Goal: Navigation & Orientation: Find specific page/section

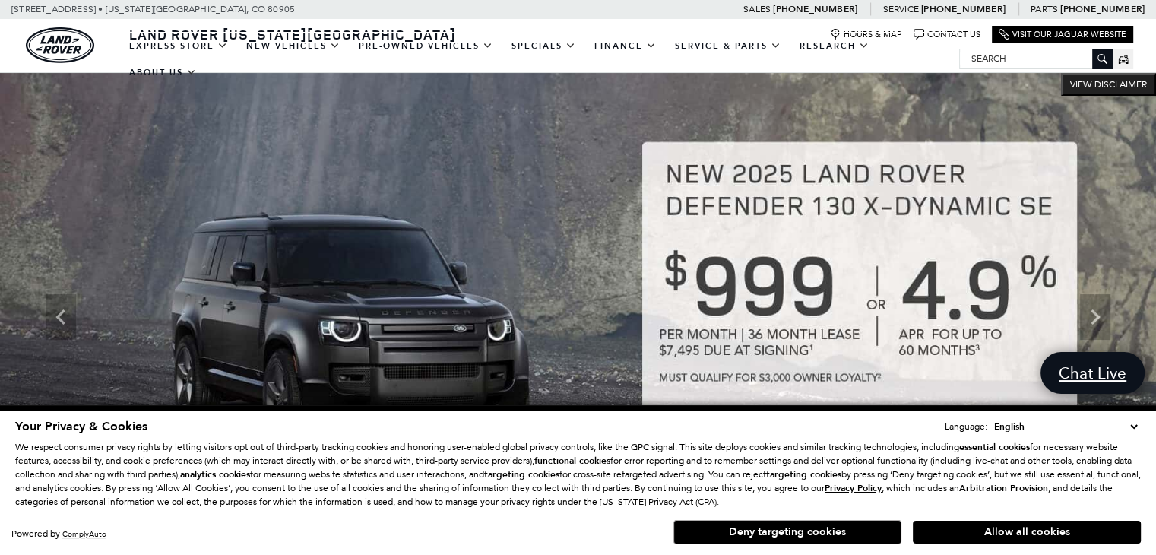
click at [1135, 423] on select "English Spanish / Español English / United Kingdom Korean / 한국어 Vietnamese / Ti…" at bounding box center [1065, 426] width 151 height 15
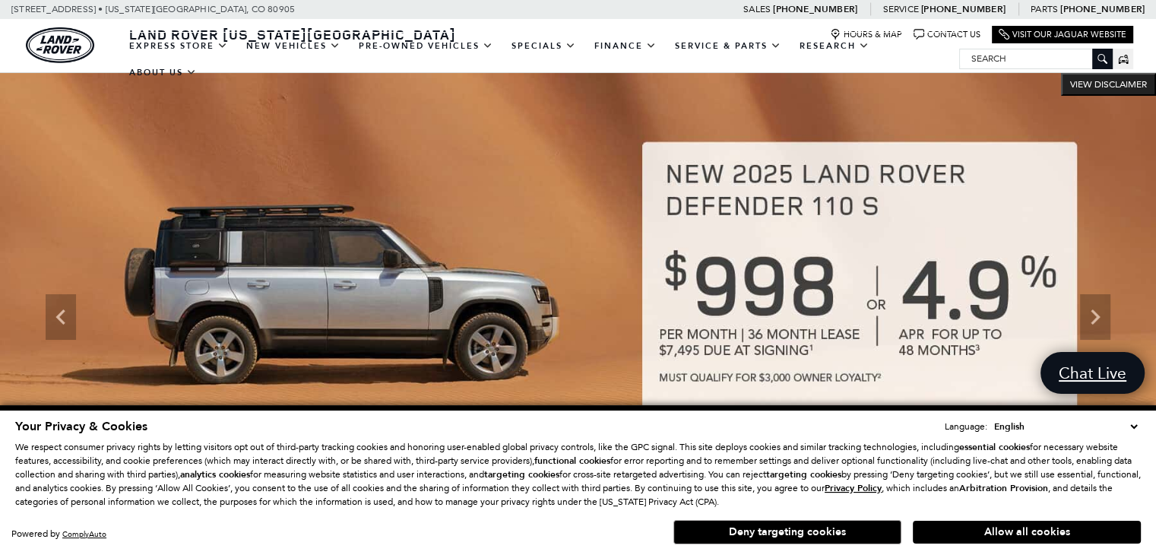
click at [1132, 425] on select "English Spanish / Español English / United Kingdom Korean / 한국어 Vietnamese / Ti…" at bounding box center [1065, 426] width 151 height 15
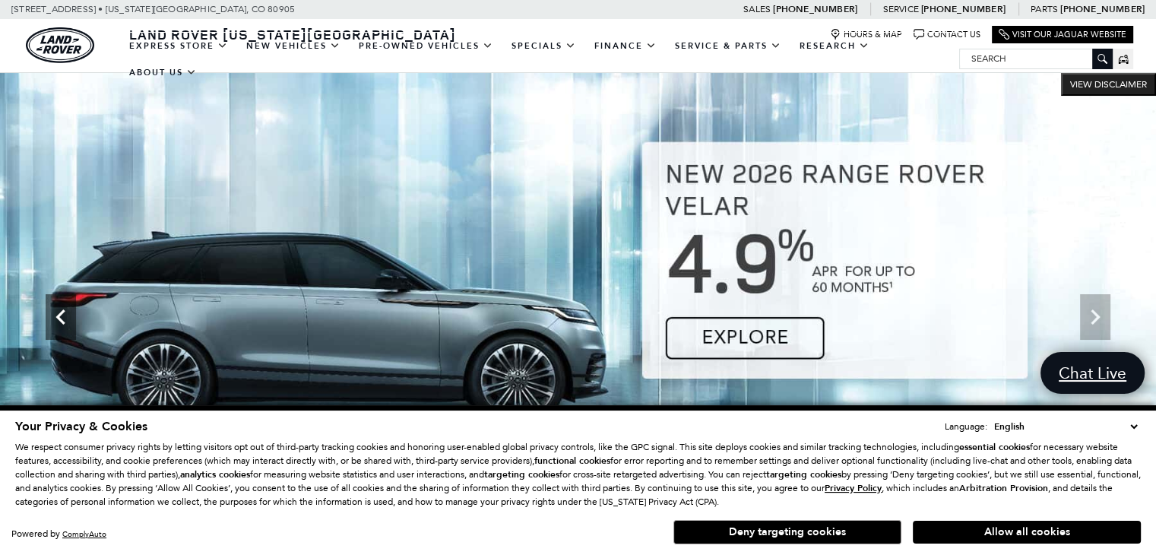
click at [55, 311] on icon "Previous" at bounding box center [61, 317] width 30 height 30
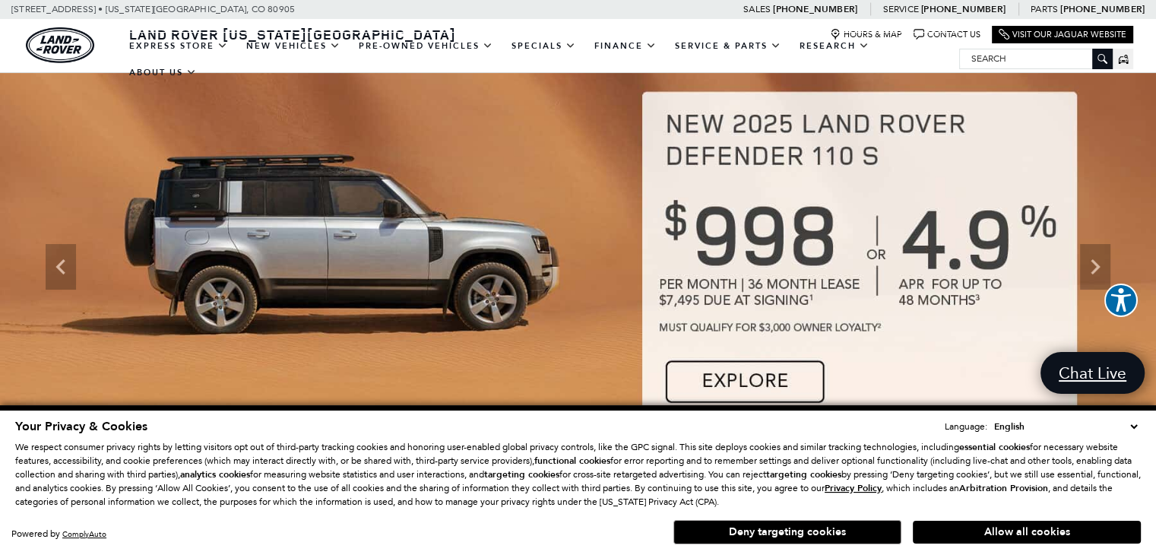
scroll to position [76, 0]
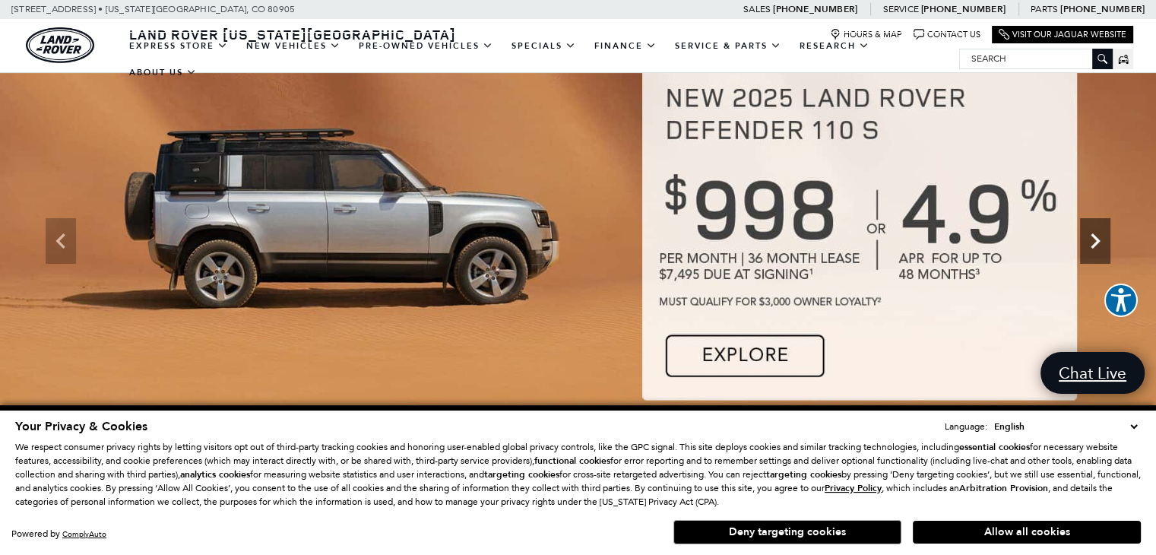
click at [1088, 238] on icon "Next" at bounding box center [1095, 241] width 30 height 30
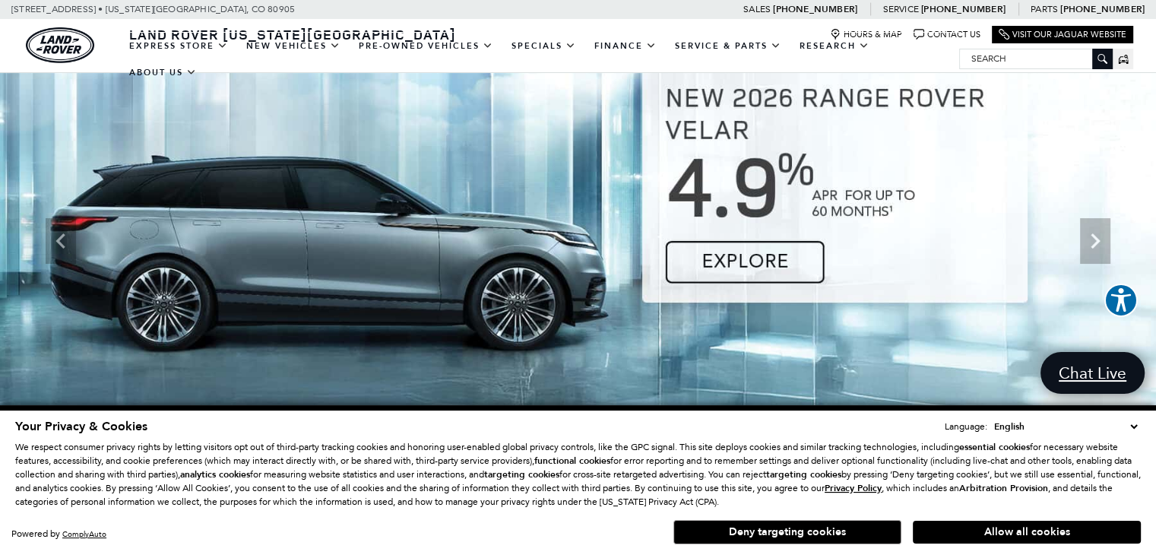
click at [1136, 426] on select "English Spanish / Español English / United Kingdom Korean / 한국어 Vietnamese / Ti…" at bounding box center [1065, 426] width 151 height 15
click at [928, 400] on img at bounding box center [578, 241] width 1156 height 488
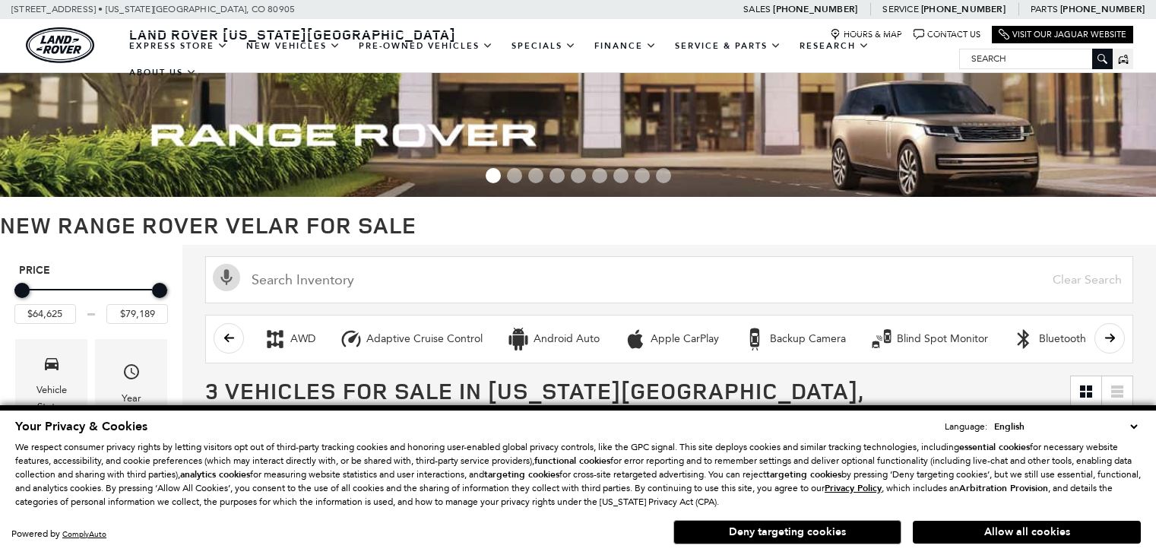
click at [778, 529] on button "Deny targeting cookies" at bounding box center [787, 532] width 228 height 24
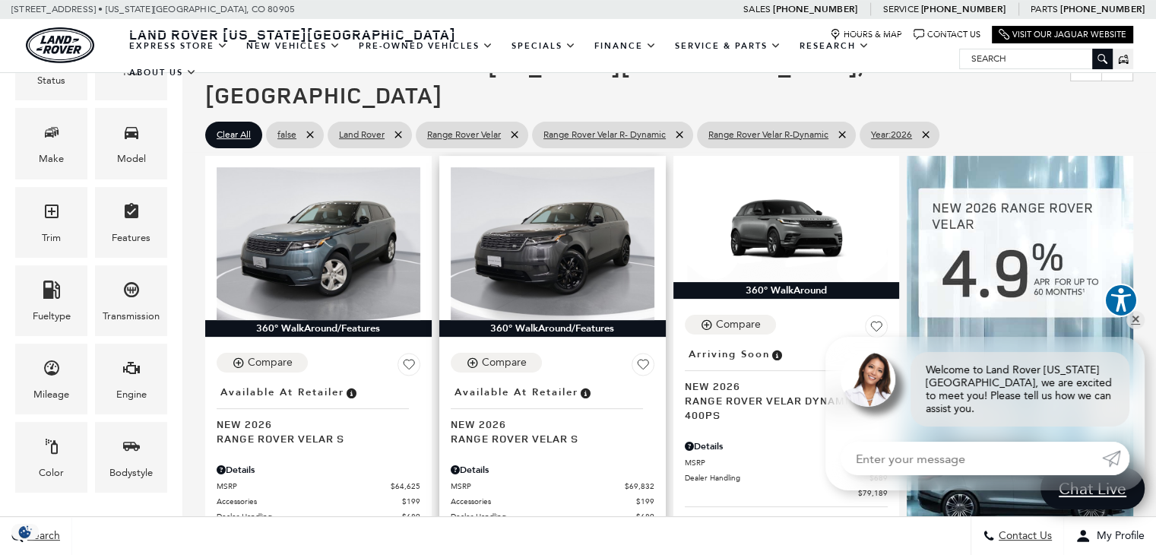
scroll to position [304, 0]
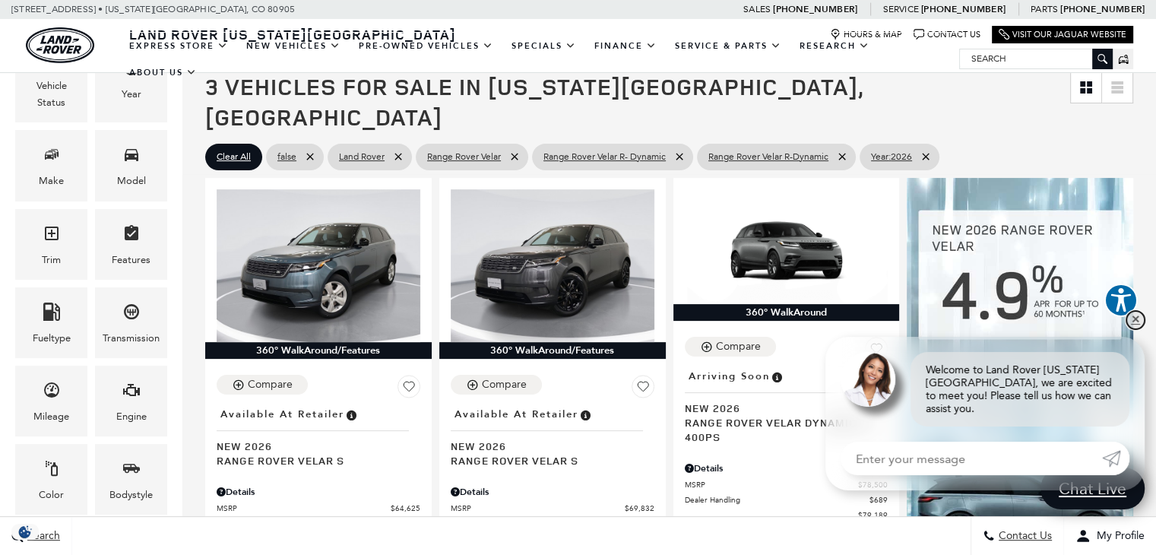
click at [1136, 329] on link "✕" at bounding box center [1136, 320] width 18 height 18
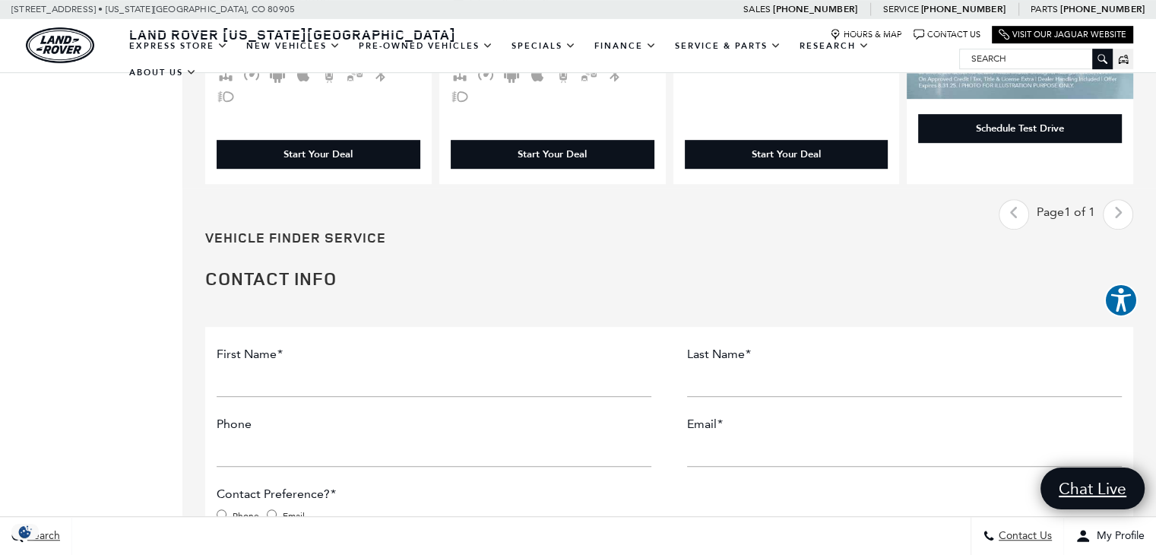
scroll to position [836, 0]
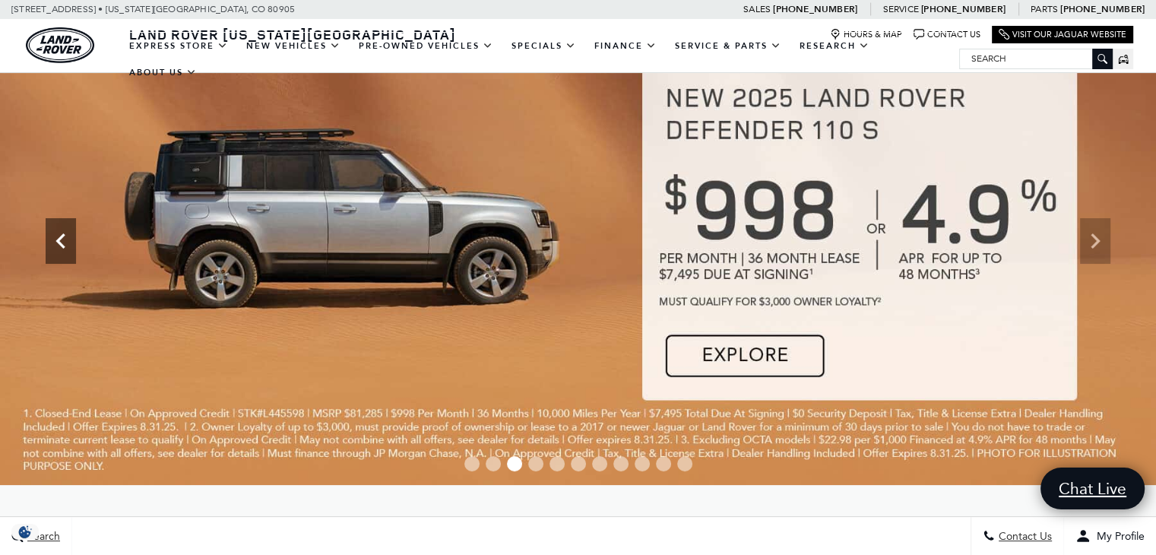
click at [59, 235] on icon "Previous" at bounding box center [61, 241] width 30 height 30
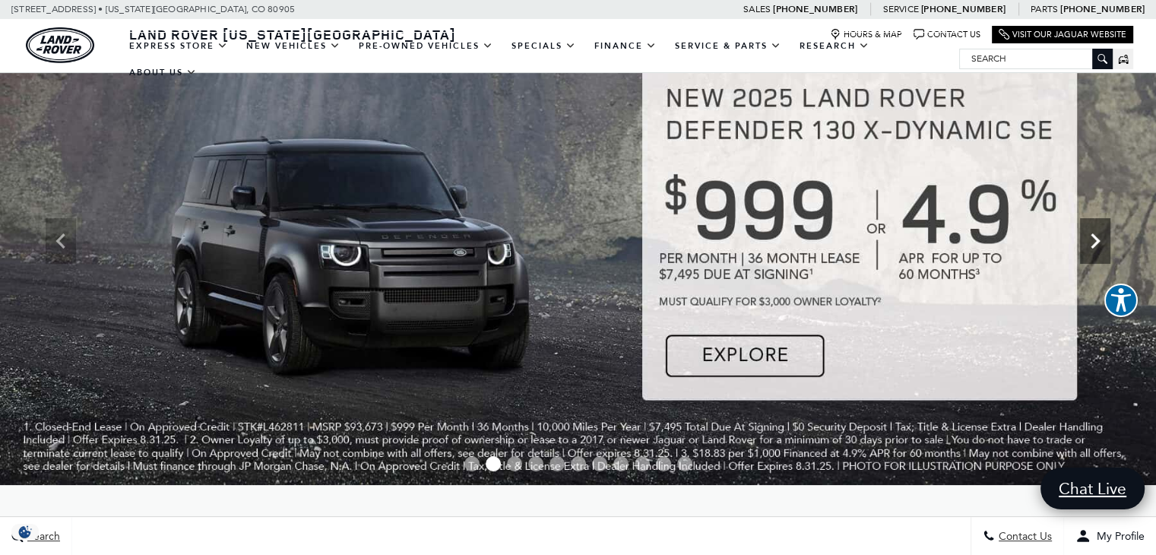
click at [1095, 251] on icon "Next" at bounding box center [1095, 241] width 30 height 30
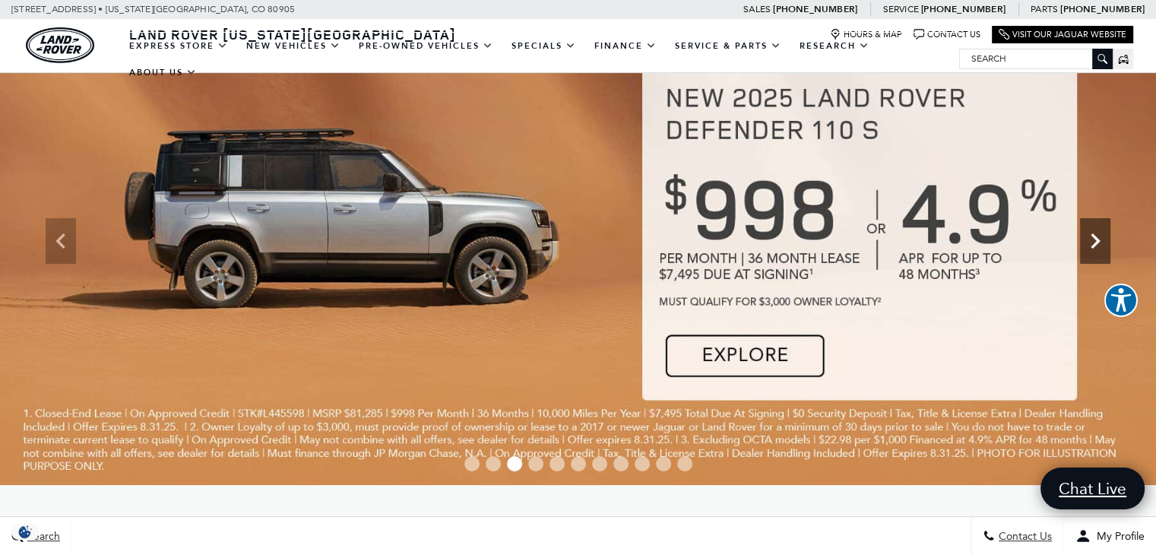
click at [1095, 251] on icon "Next" at bounding box center [1095, 241] width 30 height 30
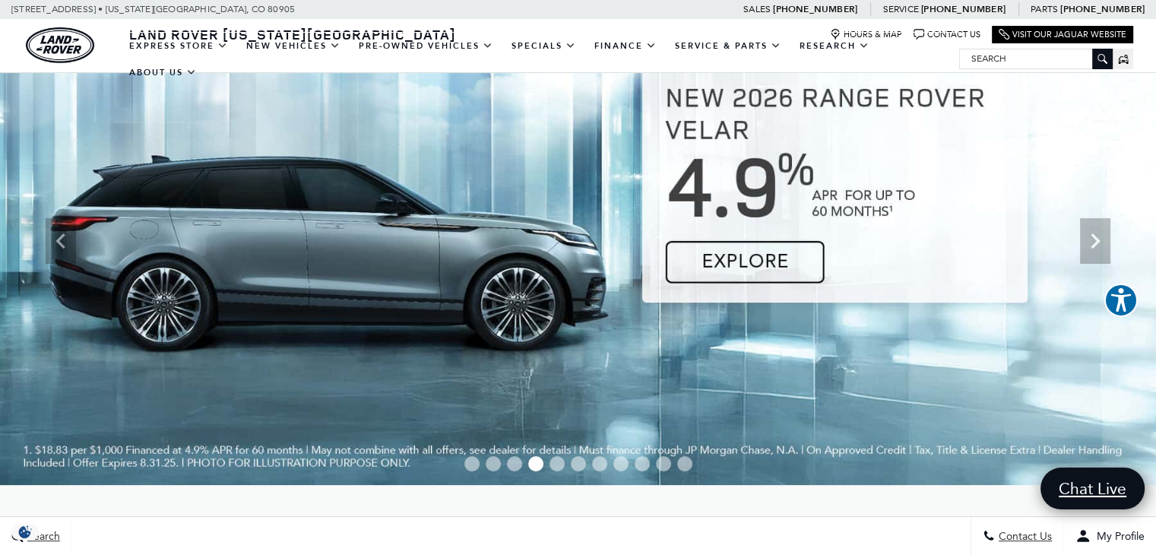
click at [478, 256] on img at bounding box center [578, 241] width 1156 height 488
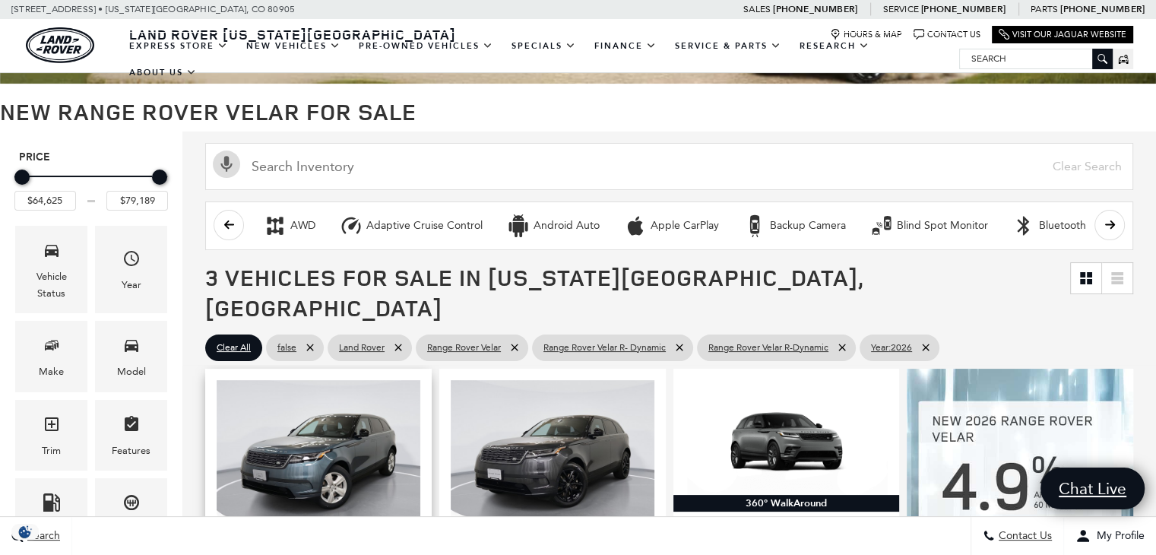
scroll to position [76, 0]
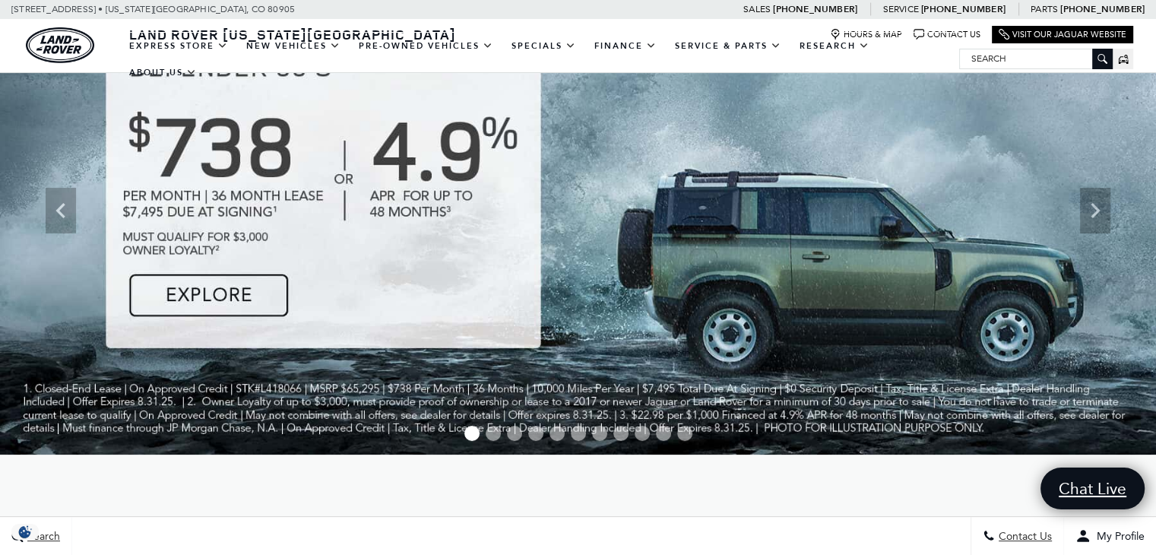
scroll to position [76, 0]
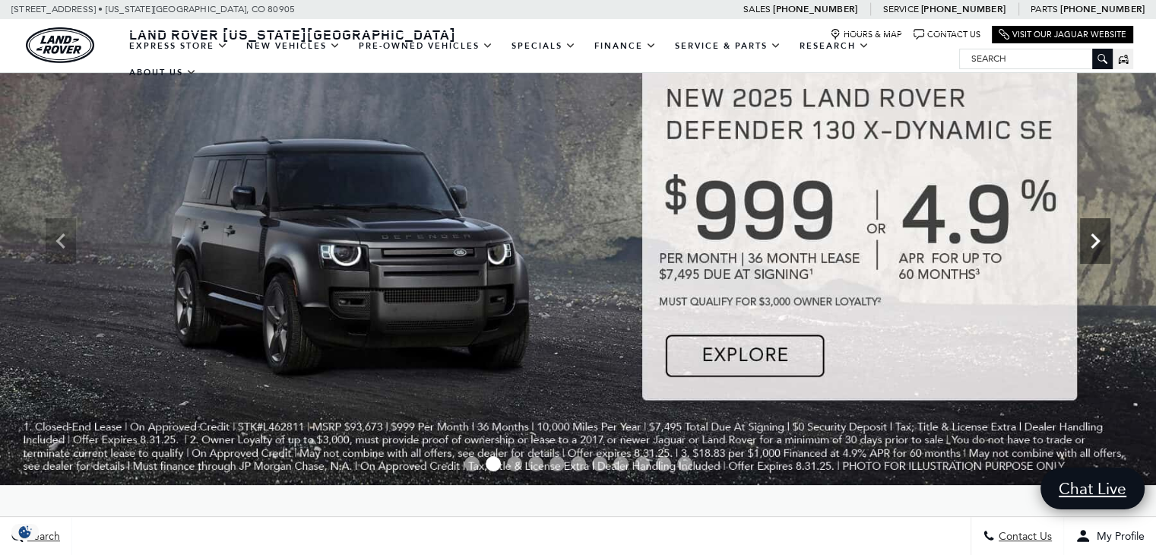
click at [1095, 244] on icon "Next" at bounding box center [1095, 240] width 9 height 15
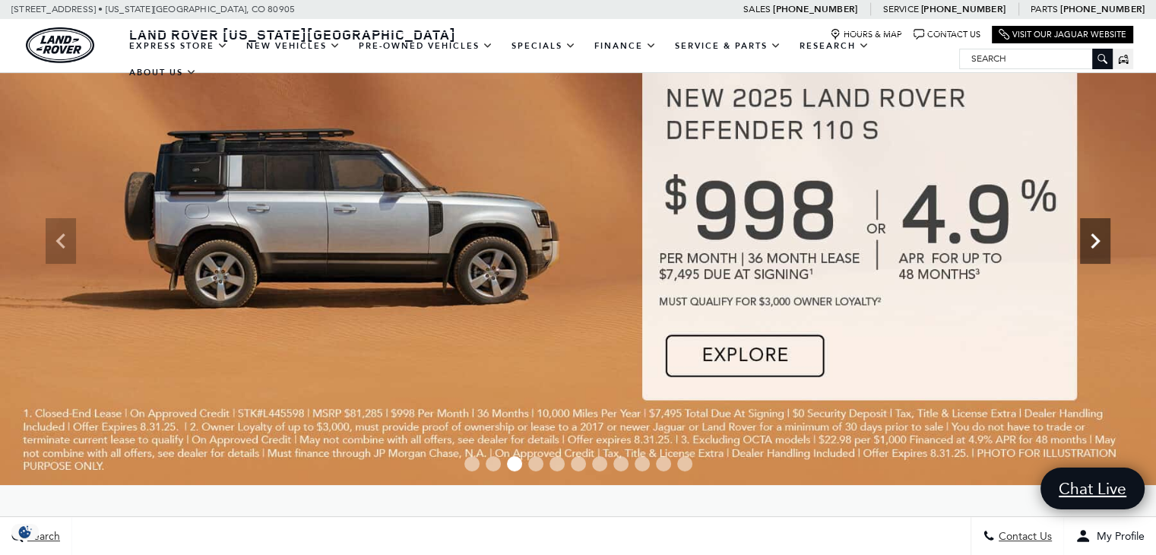
click at [1095, 244] on icon "Next" at bounding box center [1095, 240] width 9 height 15
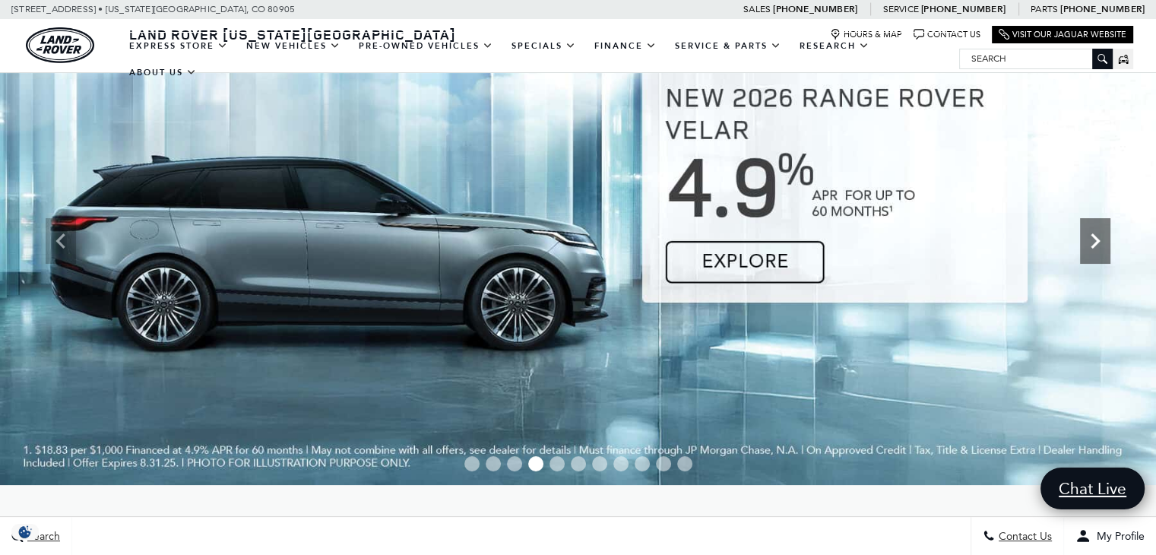
click at [1095, 244] on icon "Next" at bounding box center [1095, 240] width 9 height 15
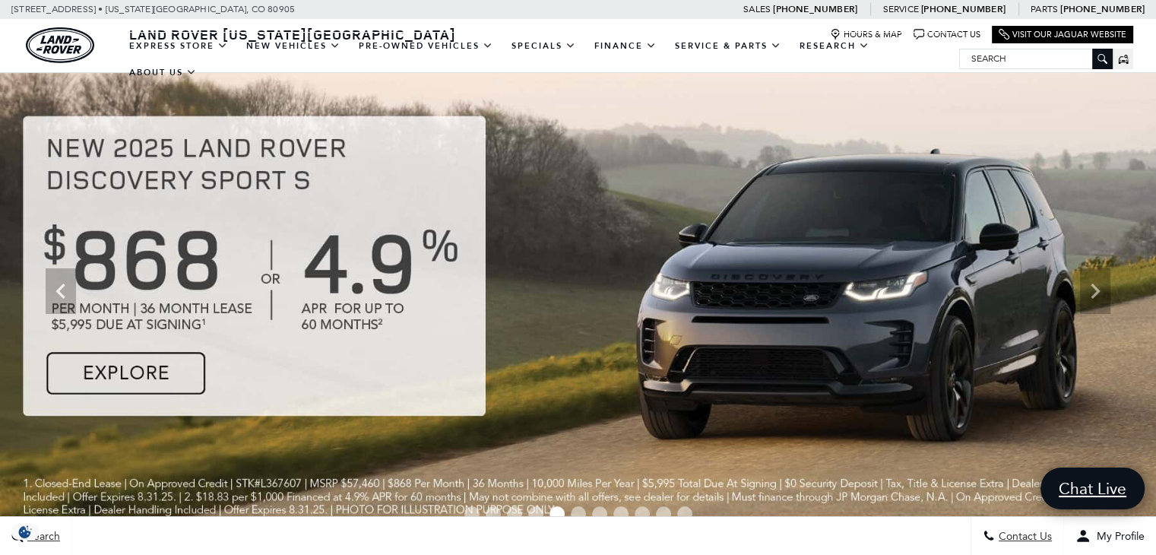
scroll to position [0, 0]
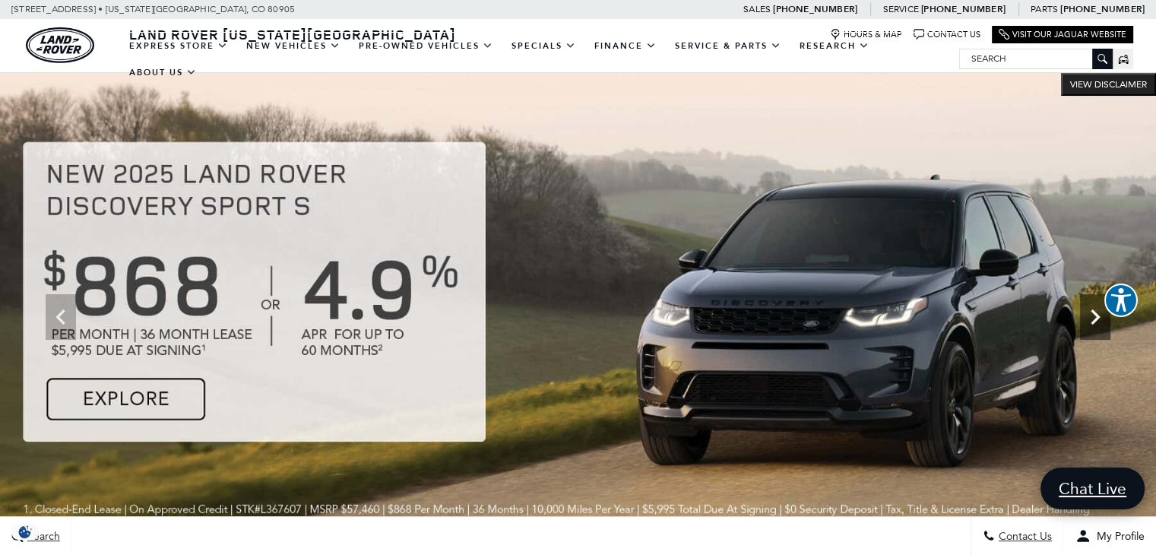
click at [1096, 322] on icon "Next" at bounding box center [1095, 317] width 30 height 30
